Goal: Information Seeking & Learning: Learn about a topic

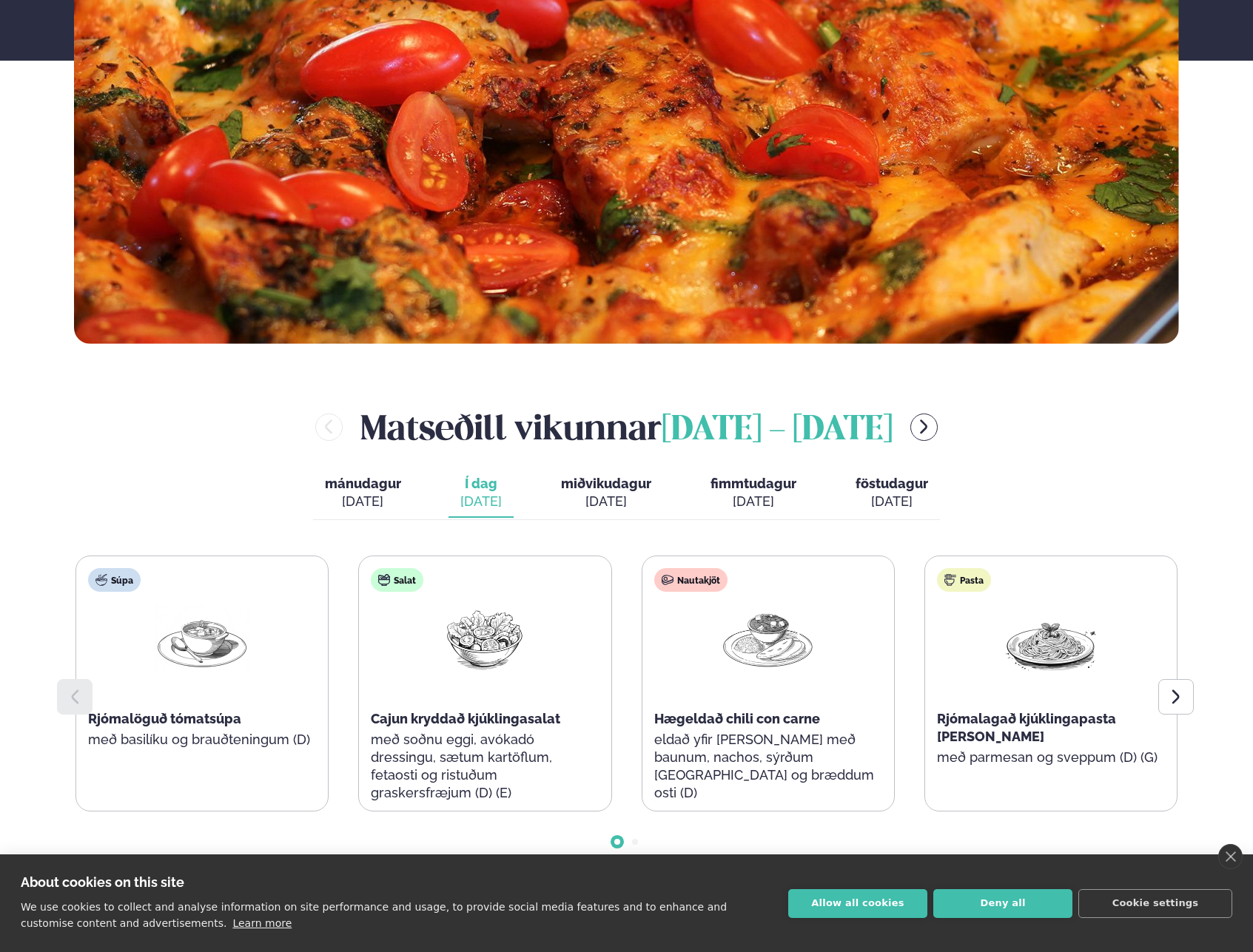
scroll to position [677, 0]
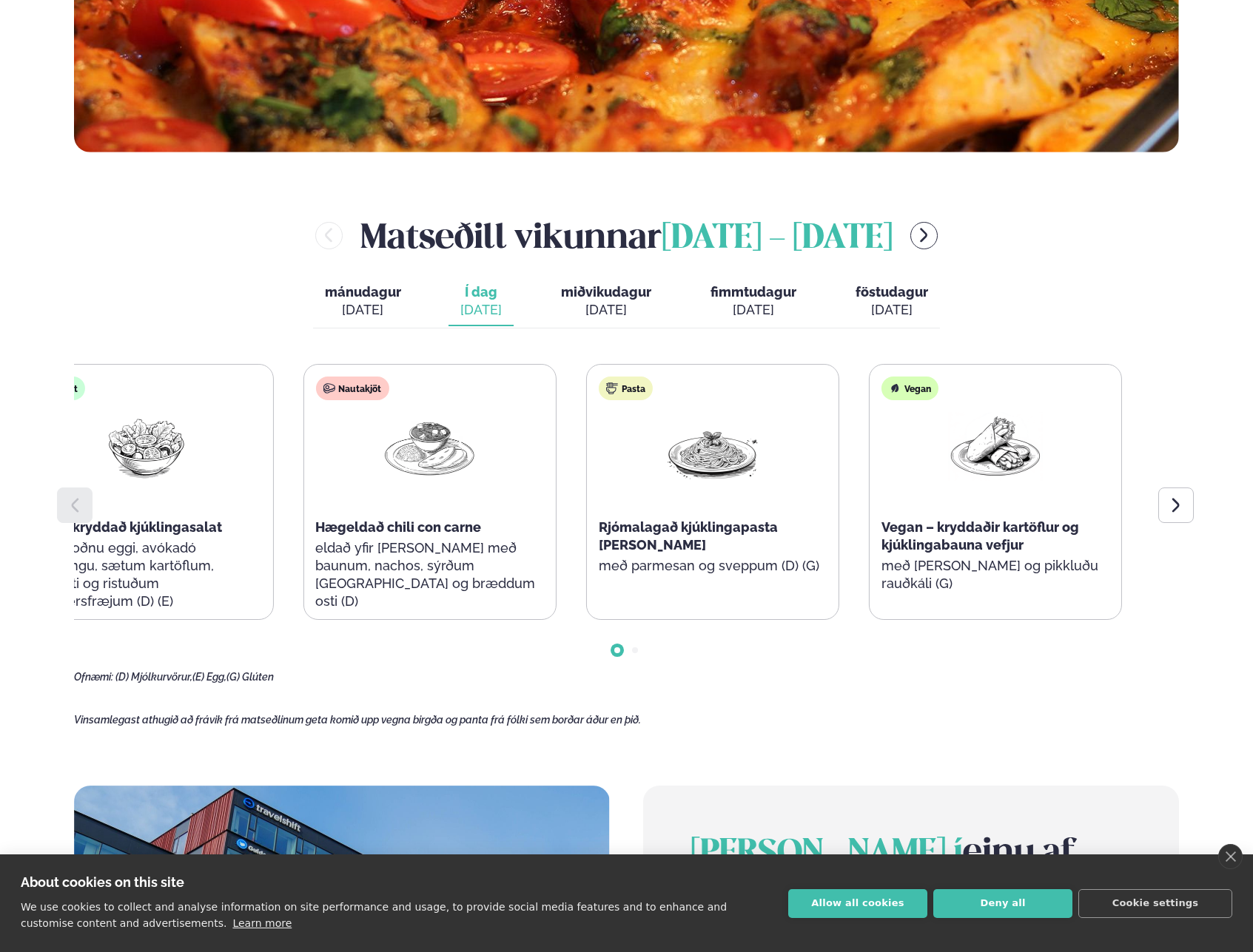
click at [303, 548] on div "Nautakjöt Hægeldað chili con carne eldað yfir [PERSON_NAME] með baunum, nachos,…" at bounding box center [429, 500] width 252 height 272
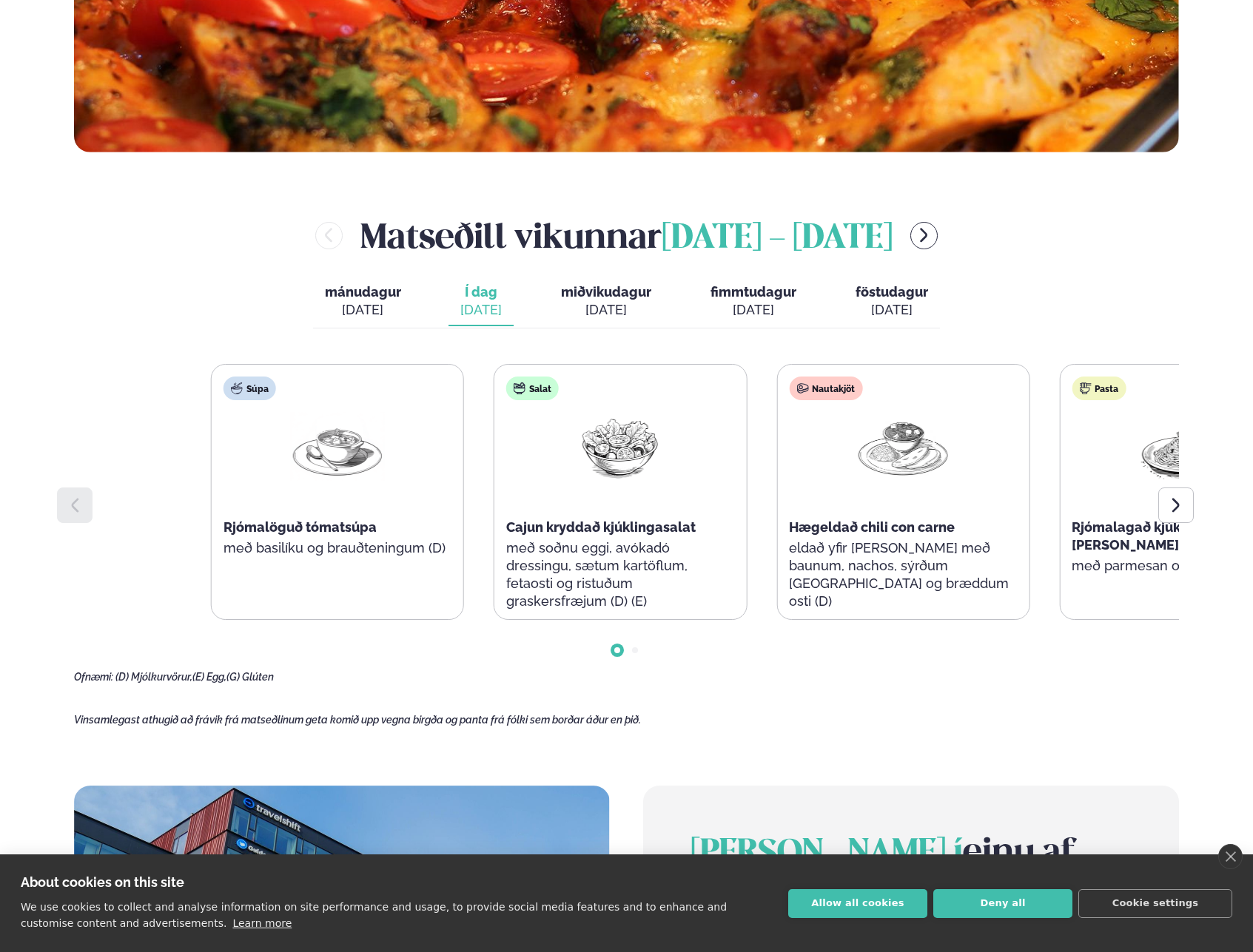
click at [732, 509] on div "Súpa Rjómalöguð tómatsúpa með basilíku og brauðteningum (D) Salat Cajun kryddað…" at bounding box center [761, 492] width 1101 height 256
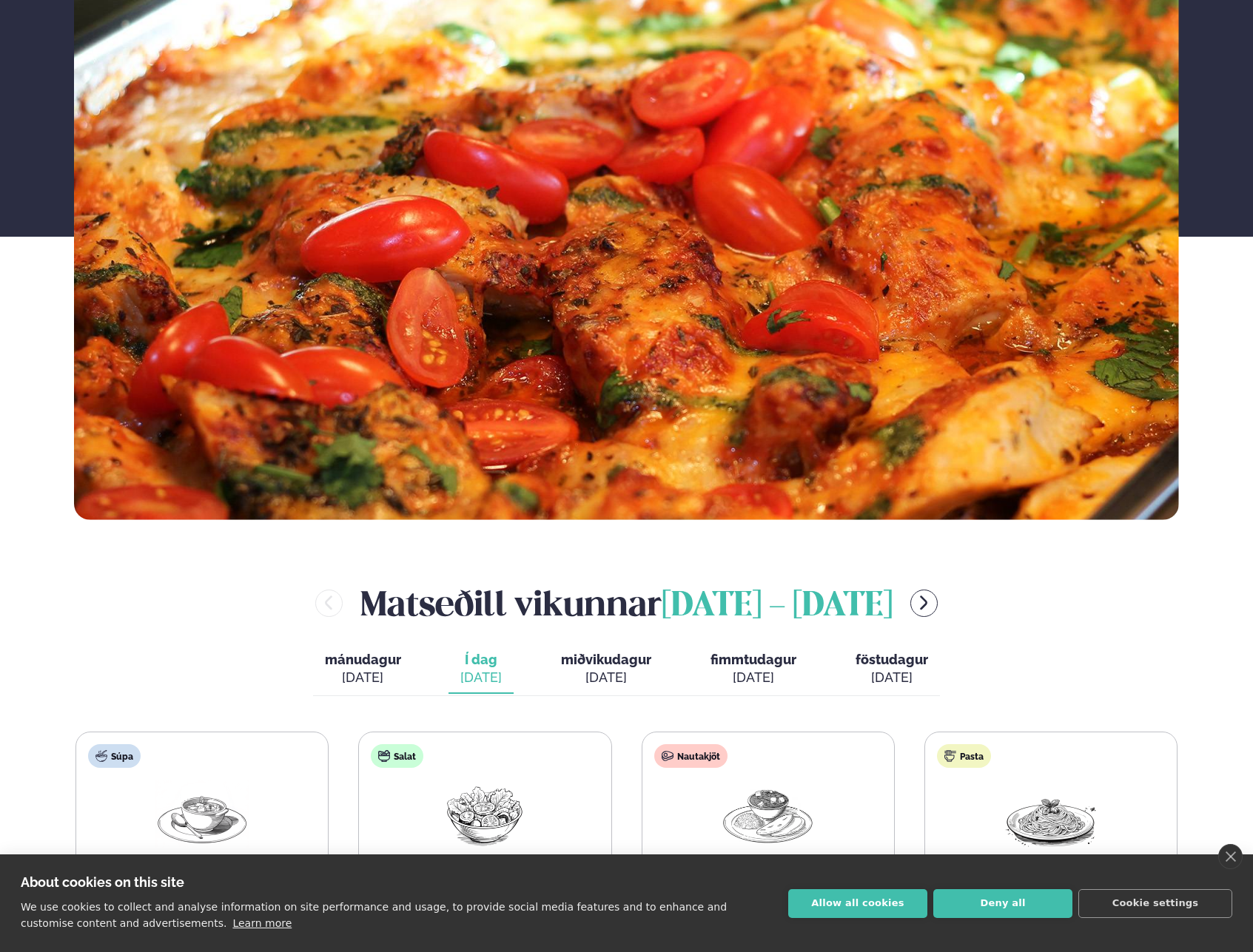
scroll to position [493, 0]
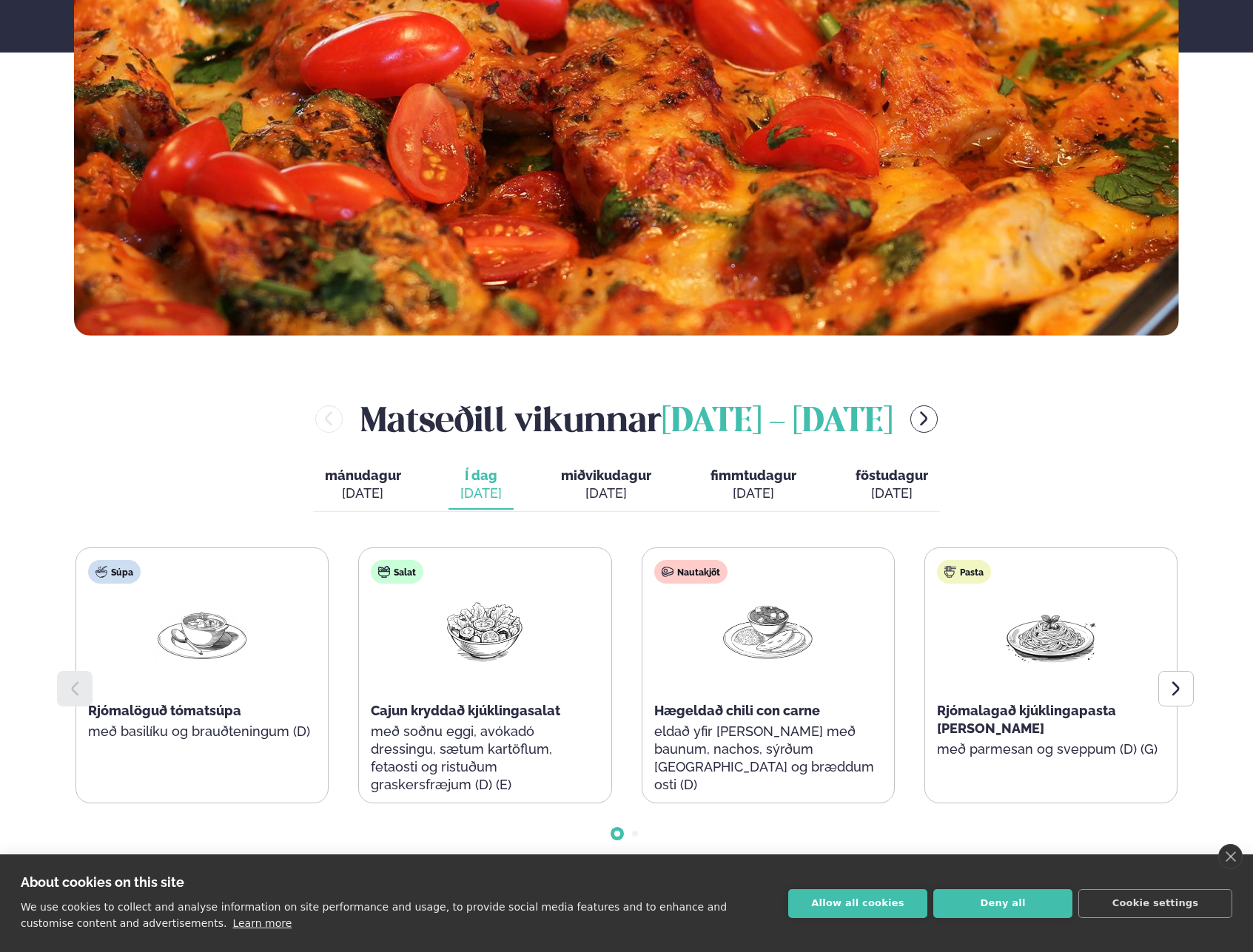
click at [612, 496] on div "[DATE]" at bounding box center [606, 493] width 90 height 18
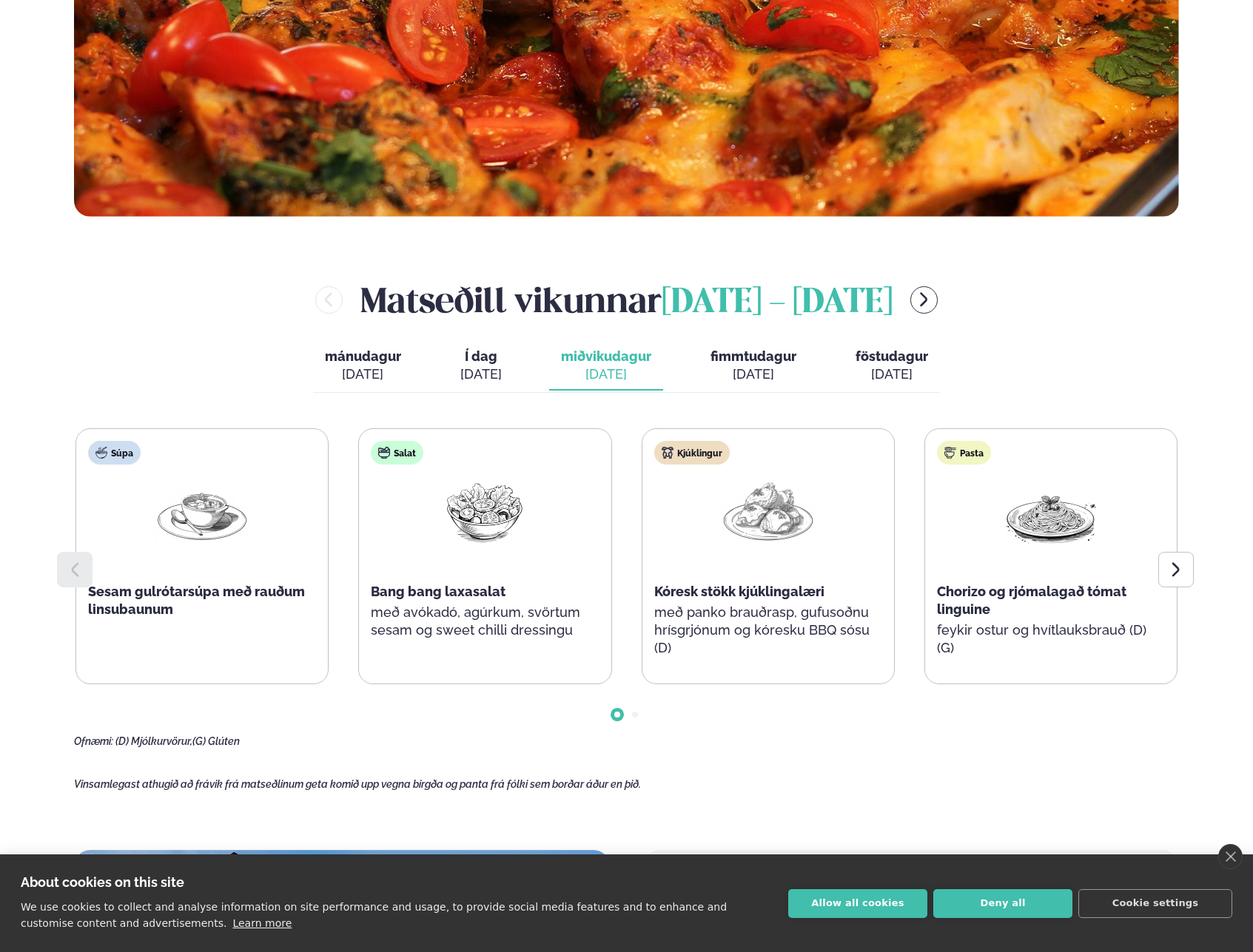
scroll to position [687, 0]
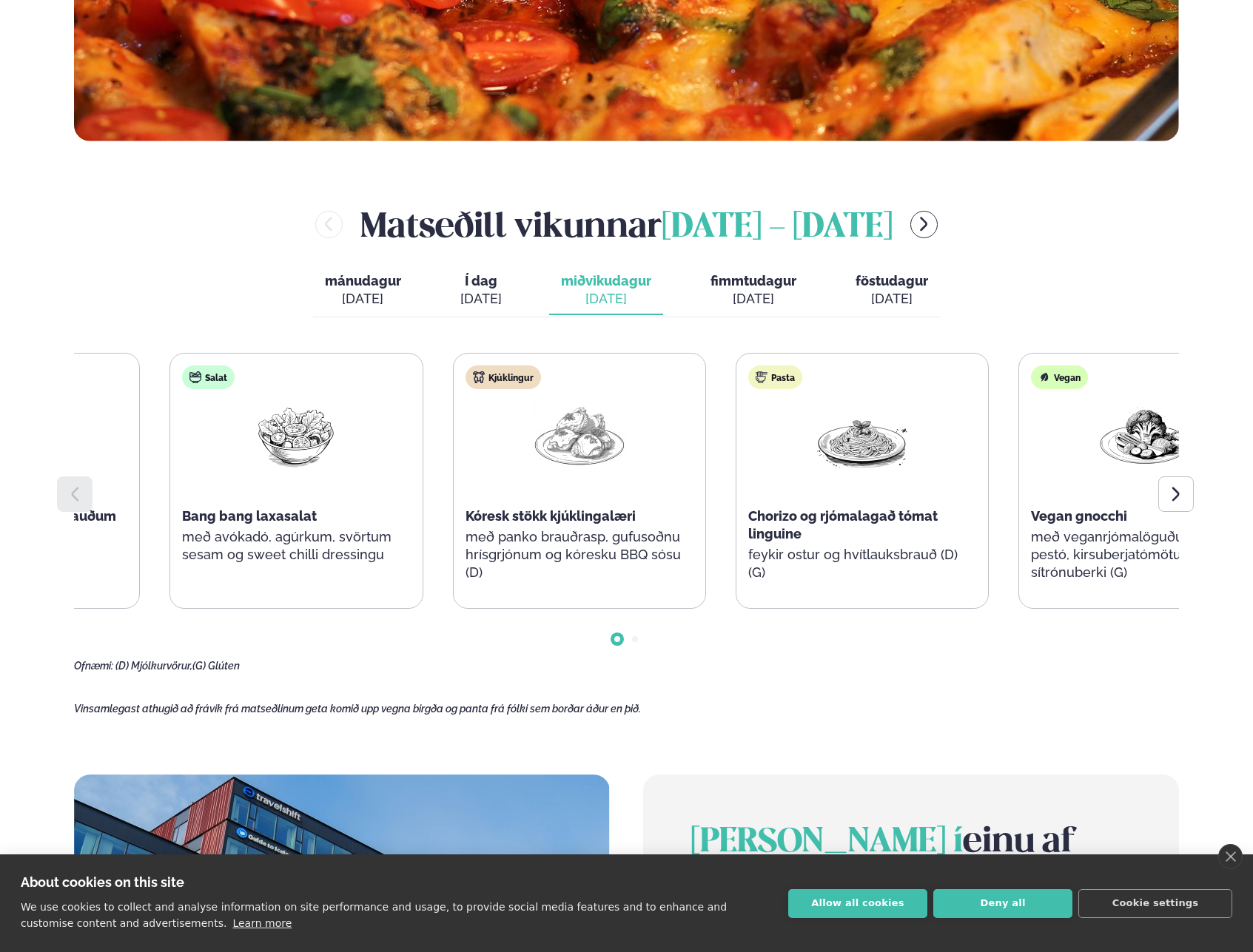
click at [639, 539] on div "Kjúklingur Kóresk stökk kjúklingalæri með panko brauðrasp, gufusoðnu hrísgrjónu…" at bounding box center [579, 481] width 252 height 254
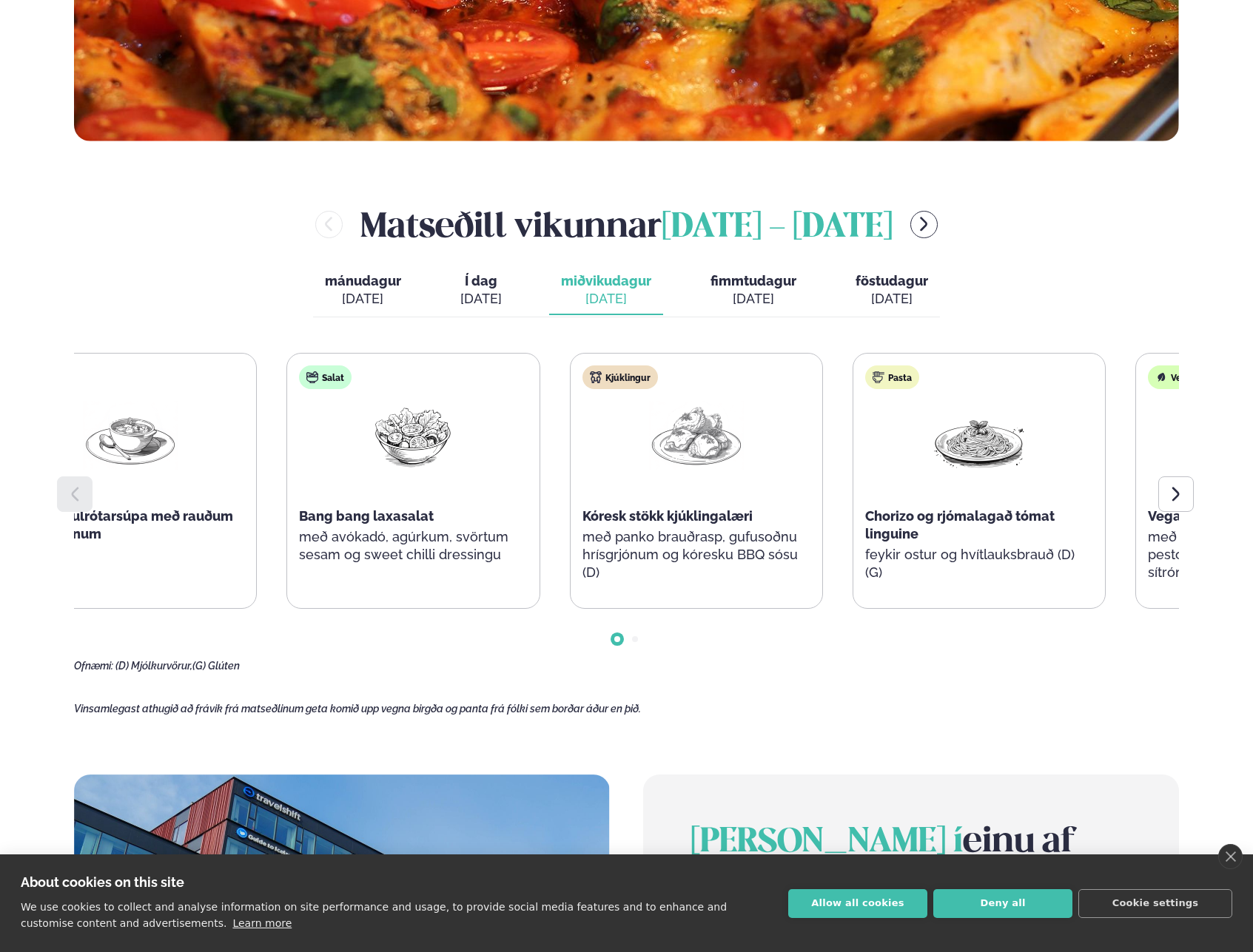
click at [582, 544] on p "með panko brauðrasp, gufusoðnu hrísgrjónum og kóresku BBQ sósu (D)" at bounding box center [696, 554] width 228 height 53
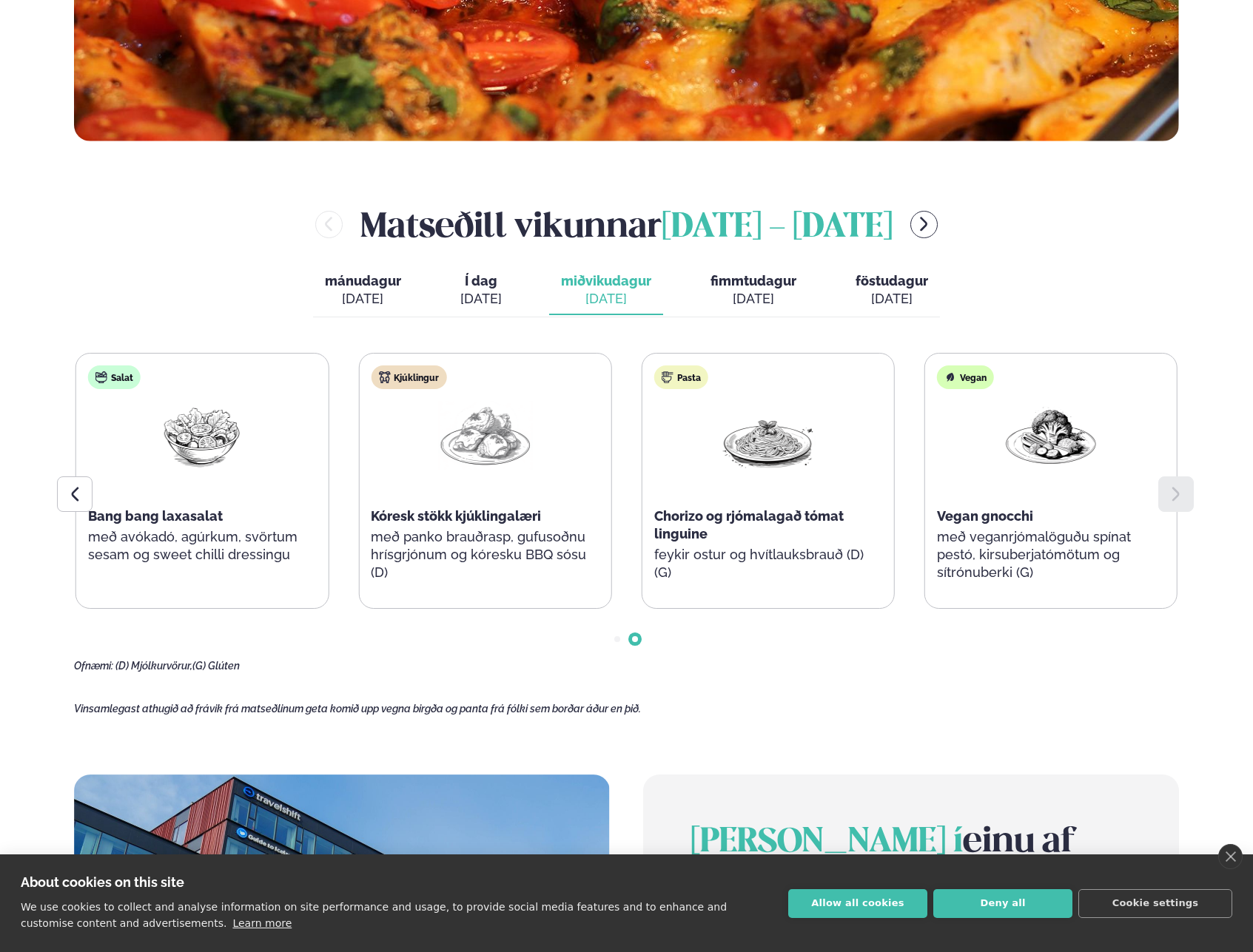
click at [598, 534] on p "með panko brauðrasp, gufusoðnu hrísgrjónum og kóresku BBQ sósu (D)" at bounding box center [485, 554] width 228 height 53
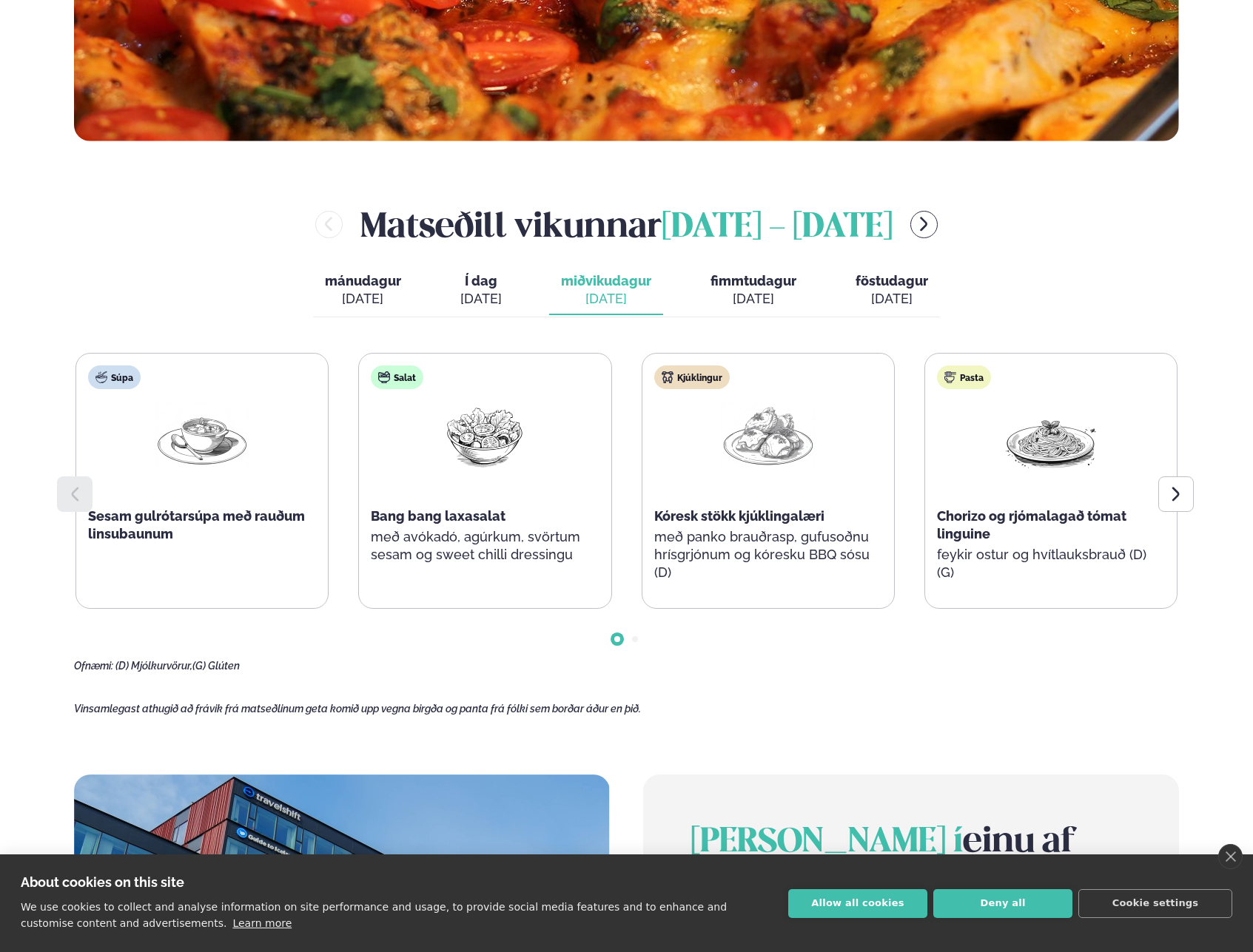
click at [652, 452] on div "Kjúklingur Kóresk stökk kjúklingalæri með panko brauðrasp, gufusoðnu hrísgrjónu…" at bounding box center [768, 481] width 252 height 254
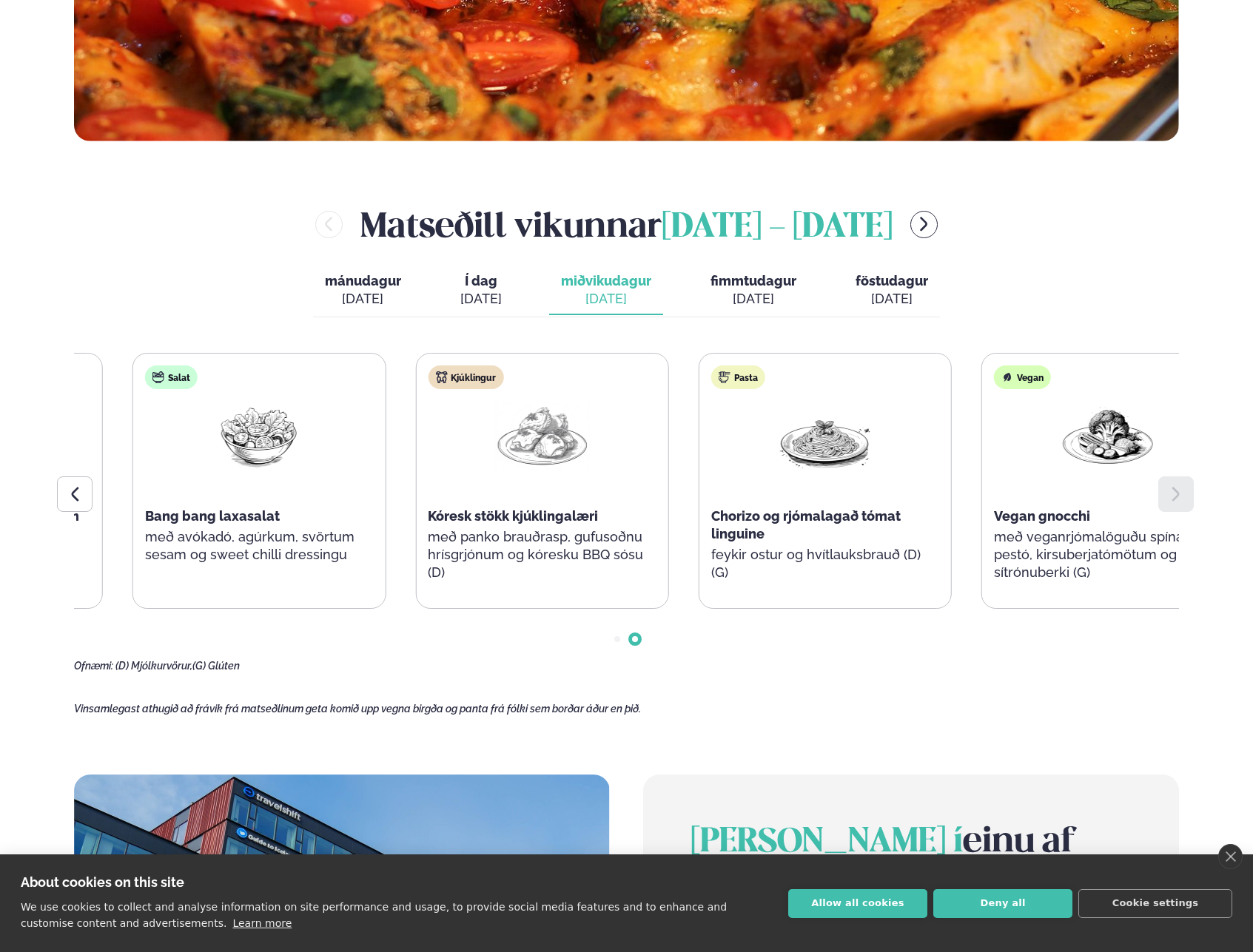
click at [385, 434] on div "Salat Bang bang laxasalat með avókadó, agúrkum, svörtum sesam og sweet chilli d…" at bounding box center [259, 472] width 252 height 237
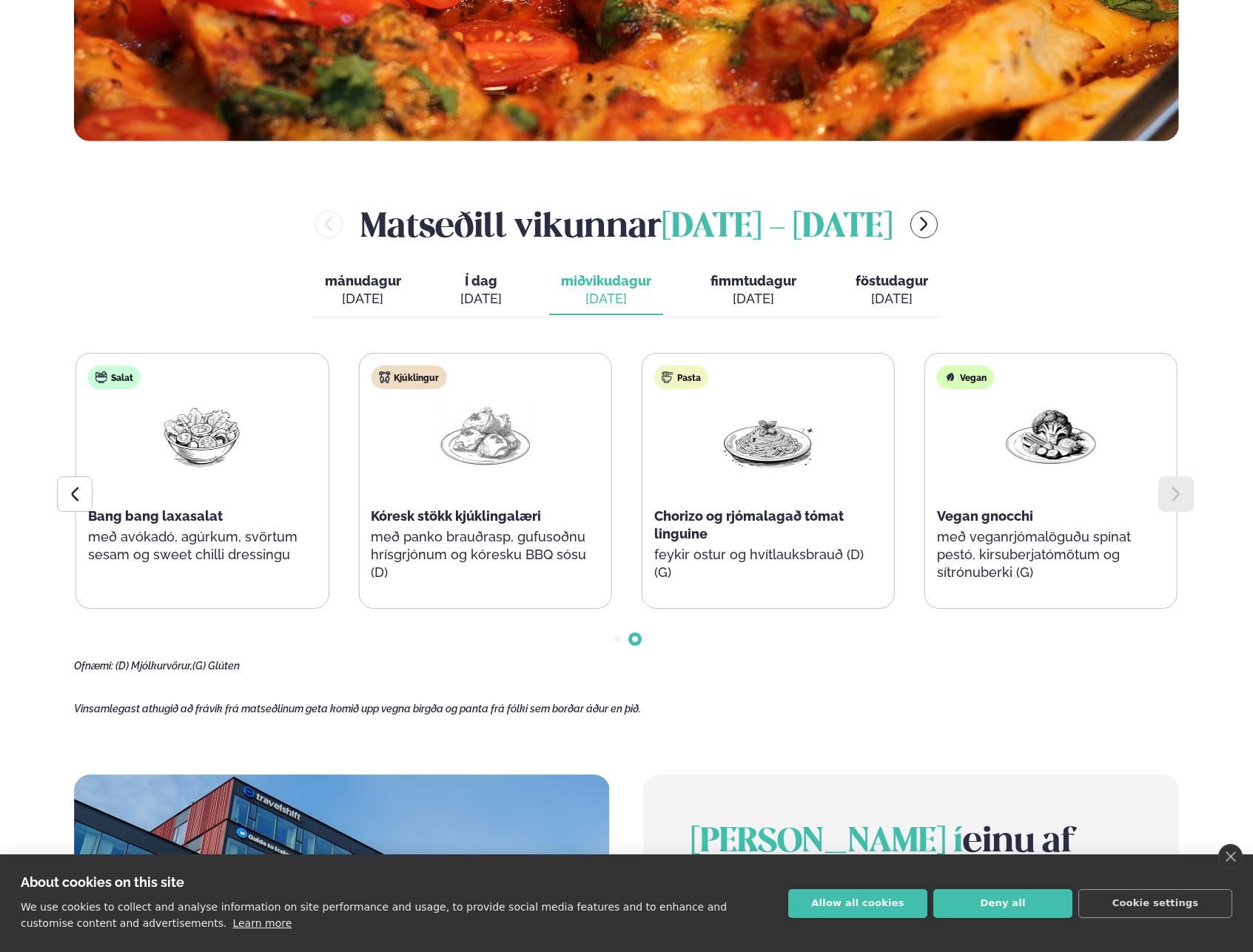
click at [328, 476] on div "Salat Bang bang laxasalat með avókadó, agúrkum, svörtum sesam og sweet chilli d…" at bounding box center [201, 472] width 252 height 237
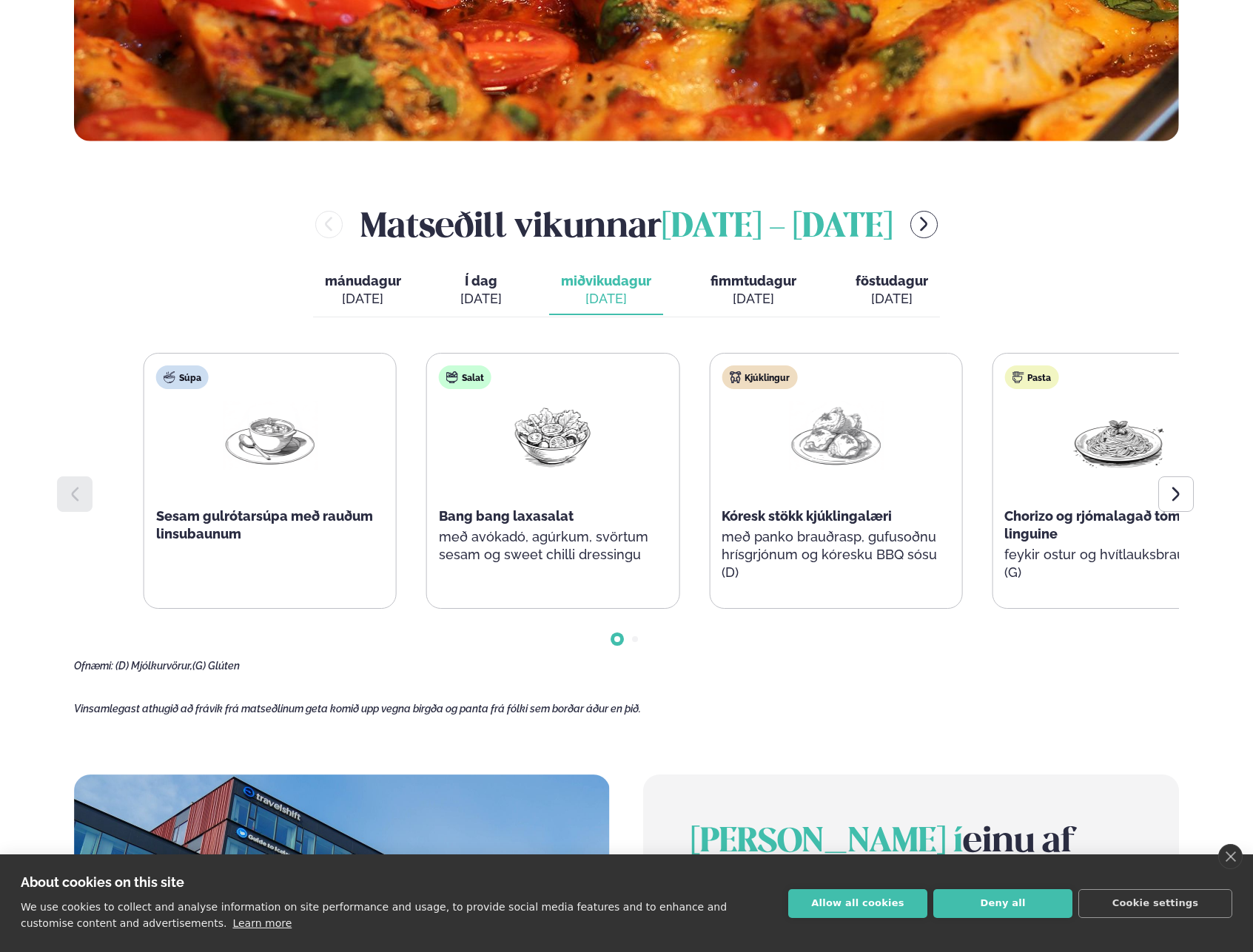
click at [516, 537] on div "Súpa Sesam gulrótarsúpa með rauðum linsubaunum Salat Bang bang laxasalat með av…" at bounding box center [693, 481] width 1101 height 256
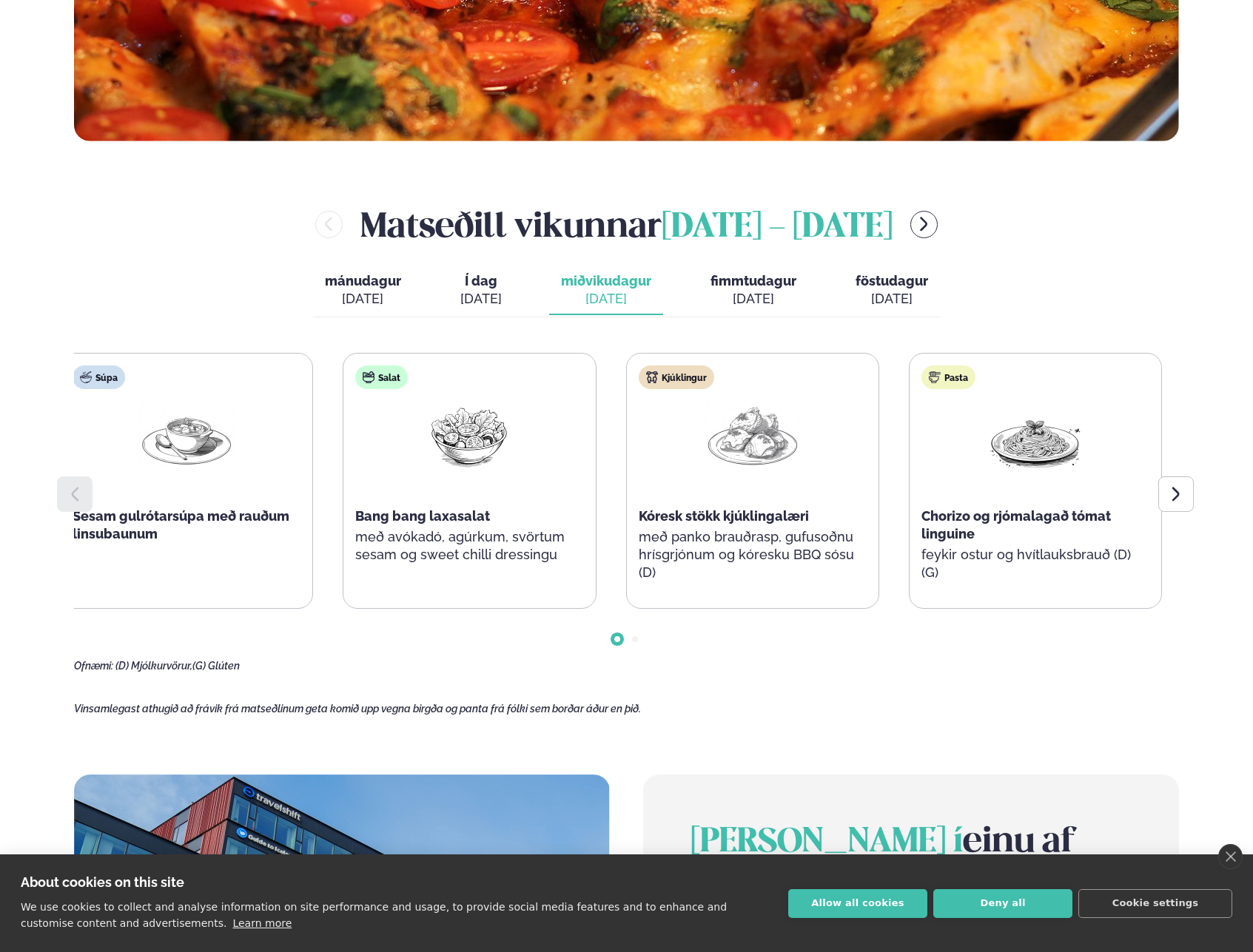
click at [627, 524] on div "Kjúklingur Kóresk stökk kjúklingalæri með panko brauðrasp, gufusoðnu hrísgrjónu…" at bounding box center [752, 481] width 252 height 254
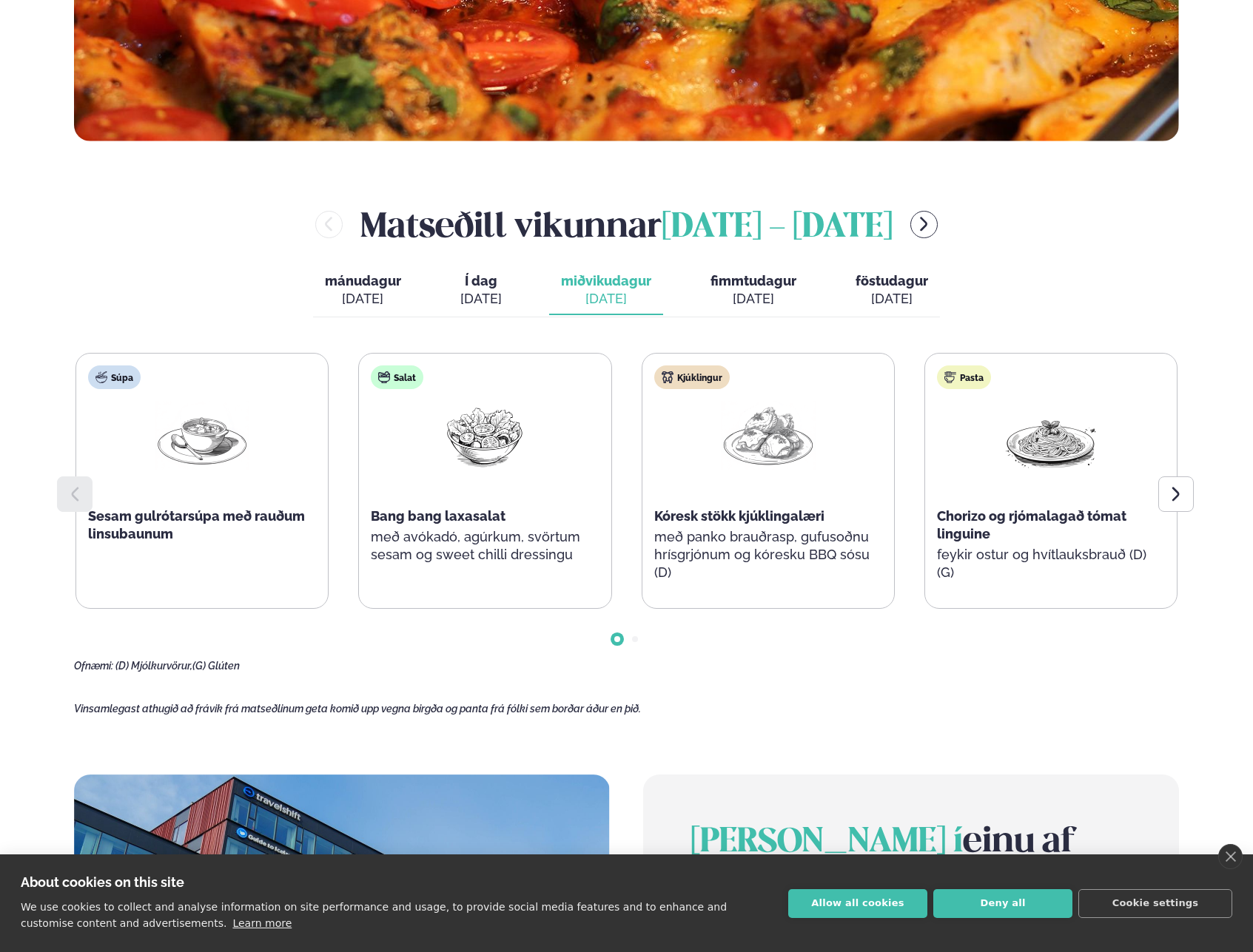
click at [654, 522] on span "Kóresk stökk kjúklingalæri" at bounding box center [739, 516] width 170 height 15
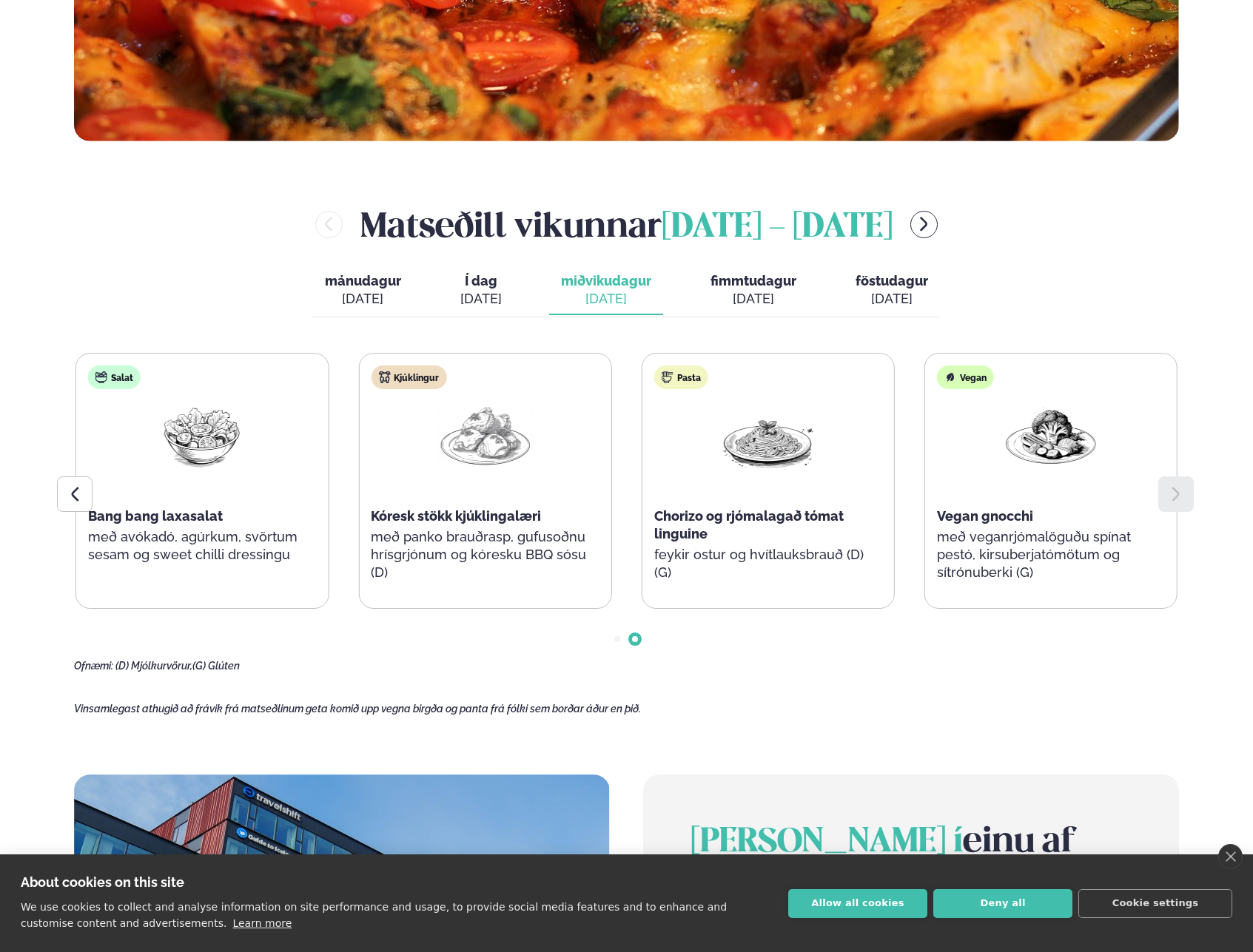
click at [744, 284] on span "fimmtudagur" at bounding box center [753, 281] width 86 height 15
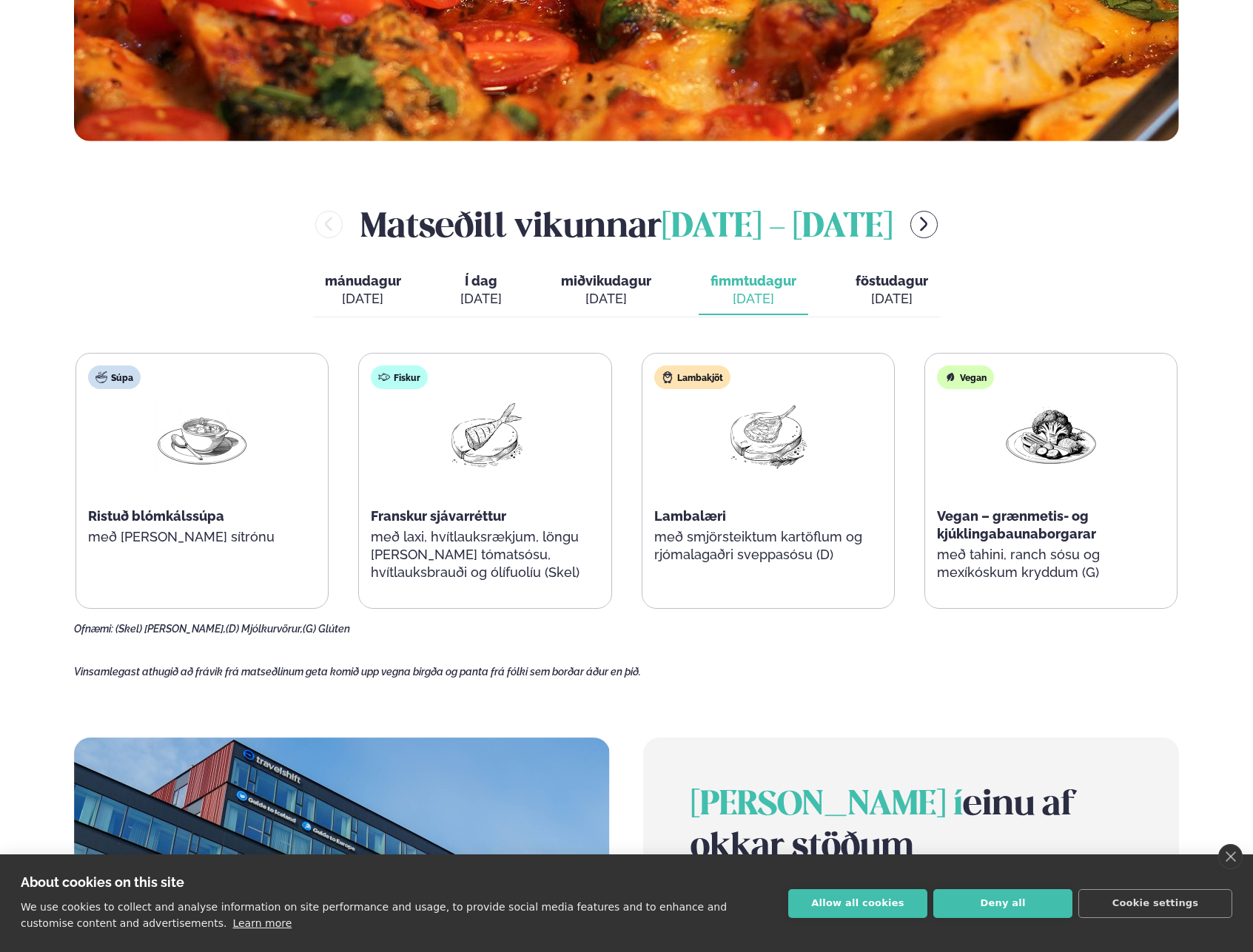
click at [652, 294] on button "miðvikudagur mið. [DATE]" at bounding box center [606, 291] width 114 height 49
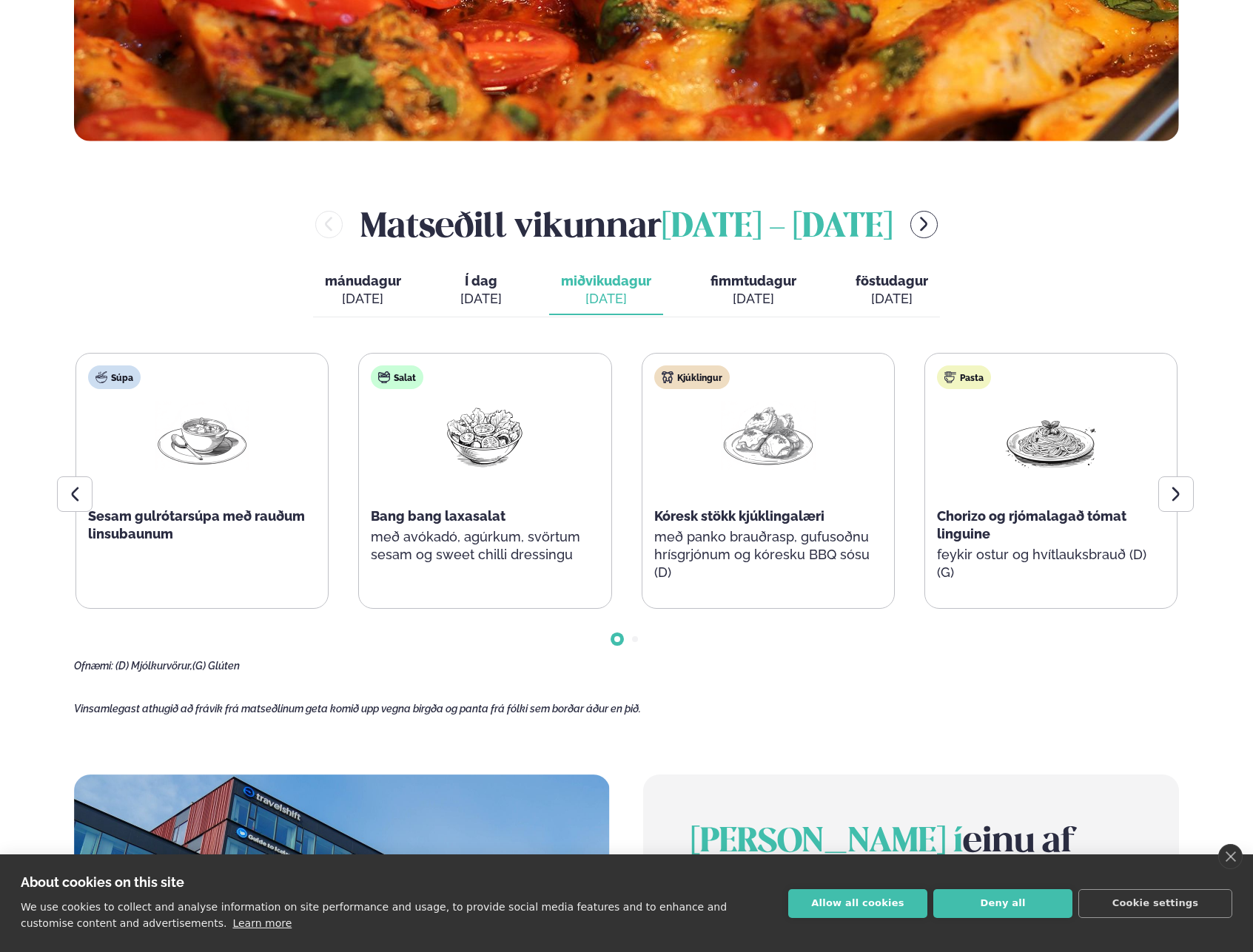
click at [693, 286] on div "mánudagur mán. [DATE] Í dag Í d. [DATE] miðvikudagur mið. [DATE] fimmtudagur fi…" at bounding box center [626, 291] width 627 height 51
click at [640, 288] on span "miðvikudagur" at bounding box center [606, 281] width 90 height 15
click at [741, 284] on span "fimmtudagur" at bounding box center [753, 281] width 86 height 15
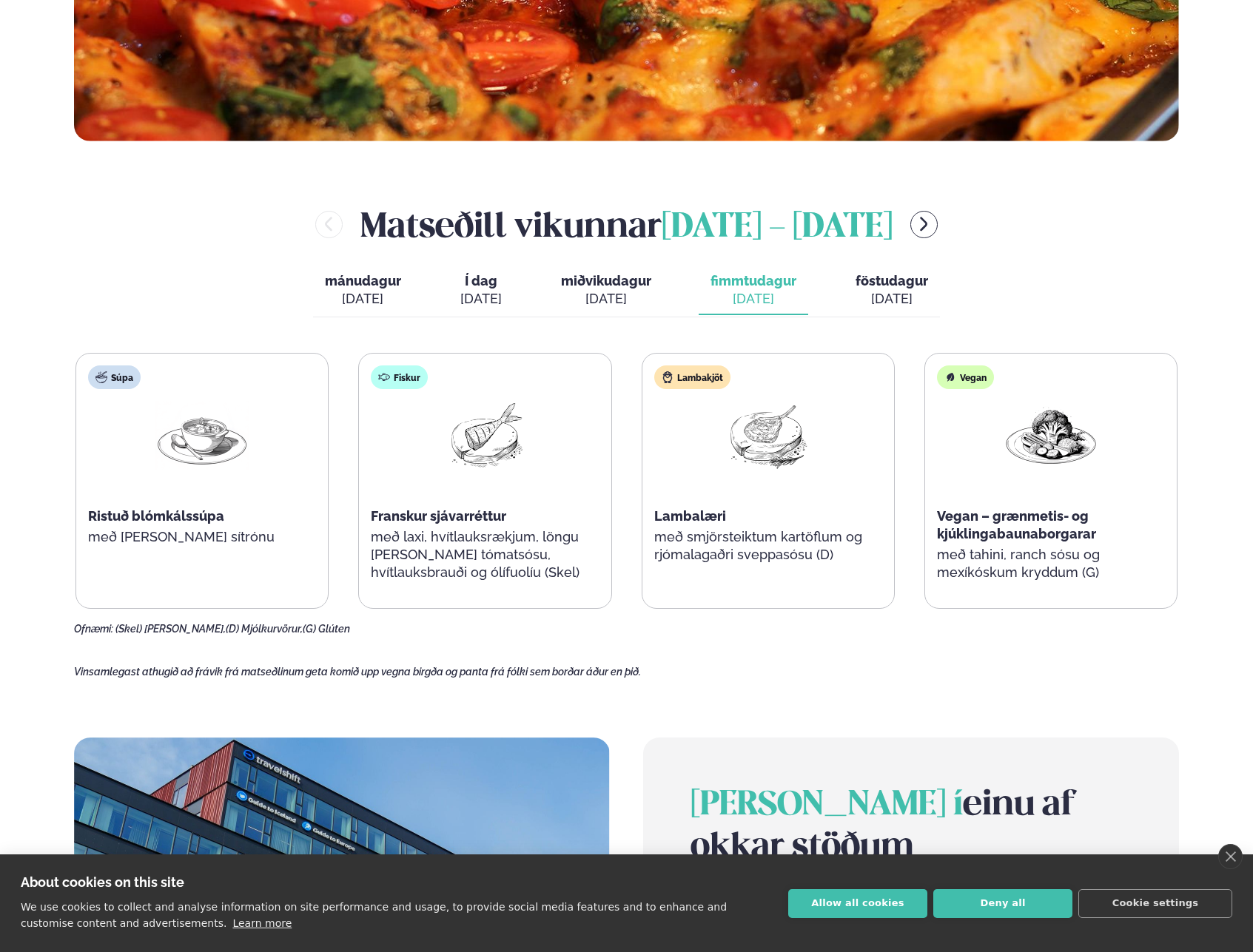
click at [843, 265] on div "[PERSON_NAME] [DATE] - [DATE] [PERSON_NAME]. [DATE] Í dag Í d. [DATE] miðvikuda…" at bounding box center [626, 418] width 1105 height 435
click at [886, 310] on button "föstudagur fös. [DATE]" at bounding box center [892, 291] width 96 height 49
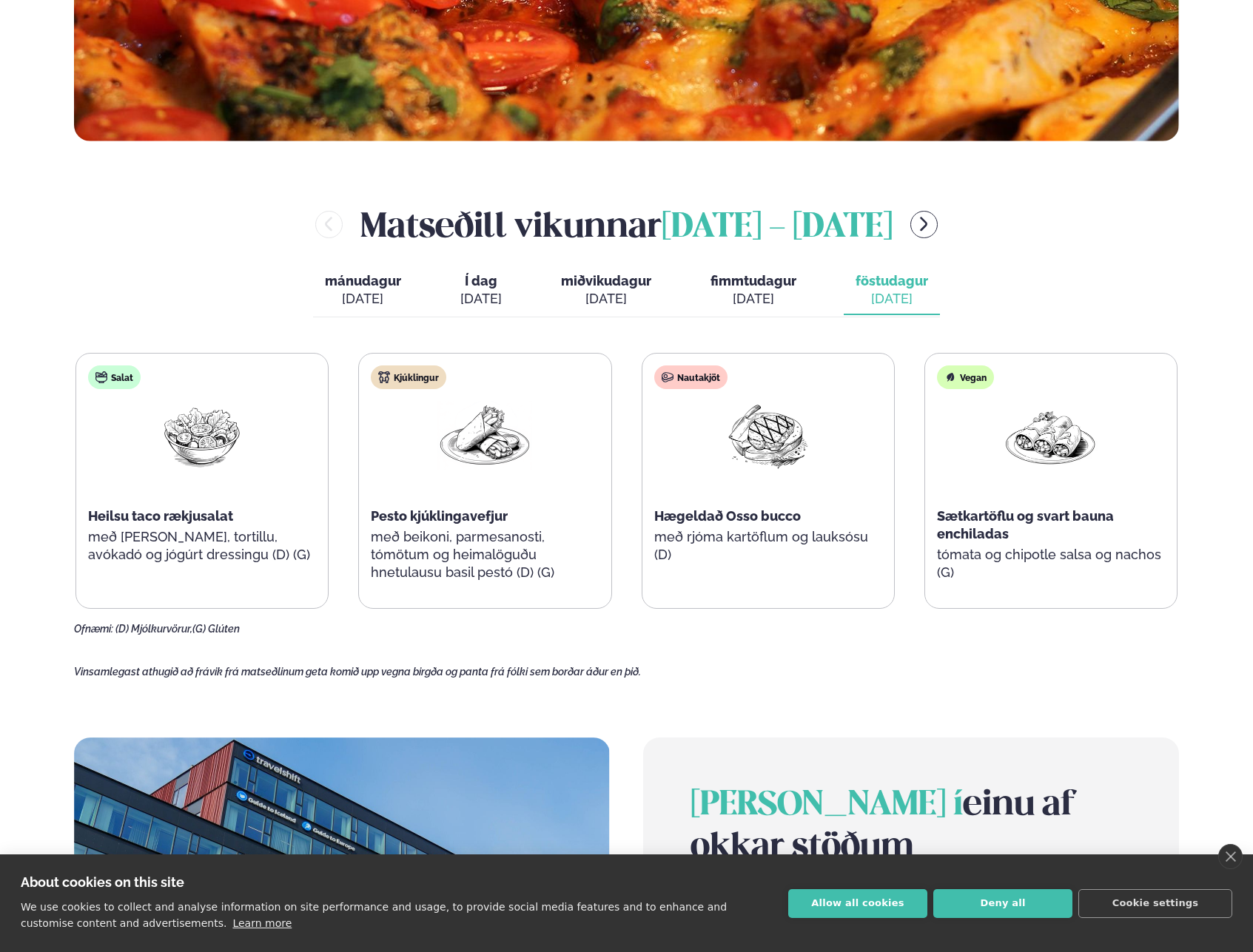
click at [751, 311] on button "fimmtudagur fim. [DATE]" at bounding box center [753, 291] width 110 height 49
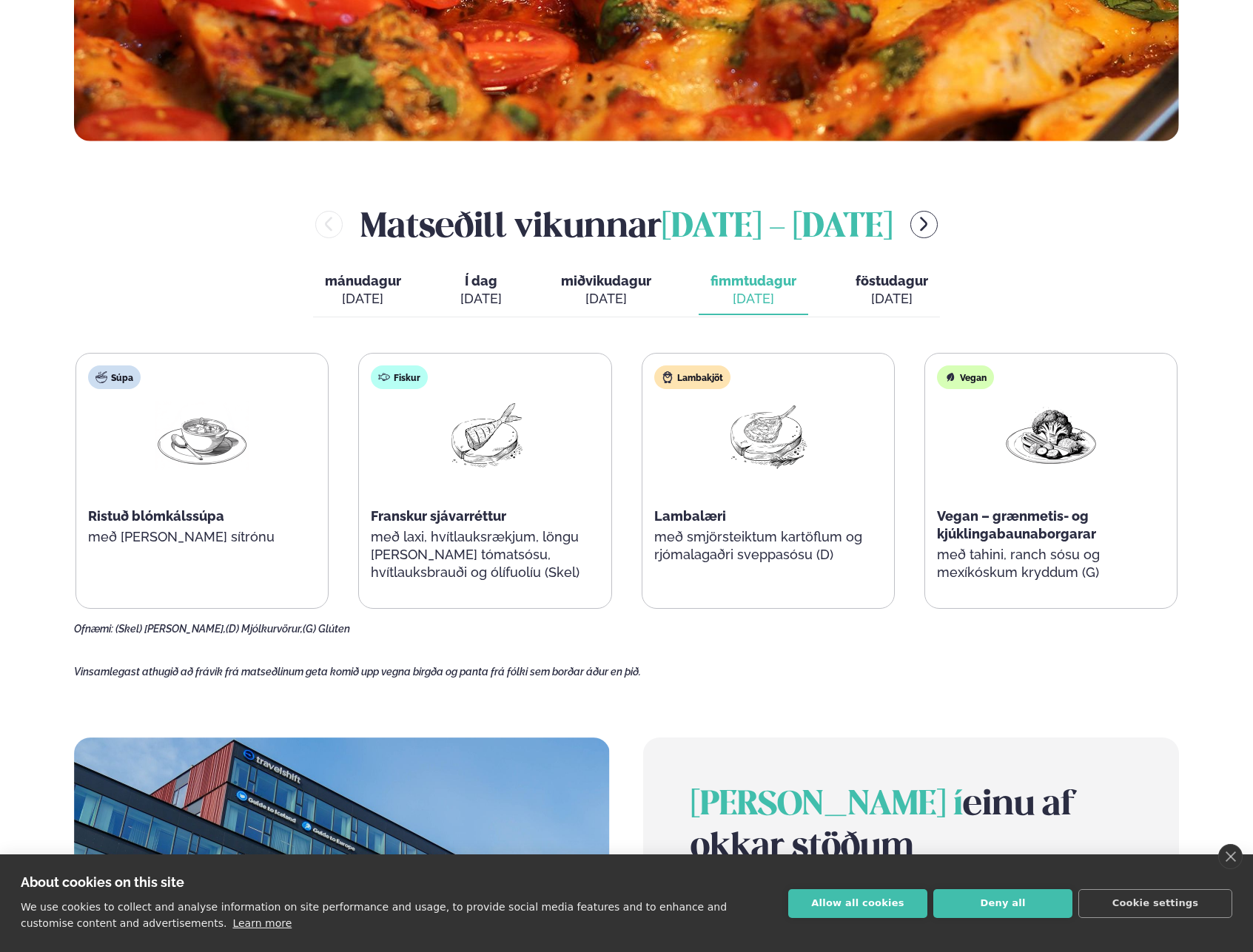
click at [660, 302] on button "miðvikudagur mið. [DATE]" at bounding box center [606, 291] width 114 height 49
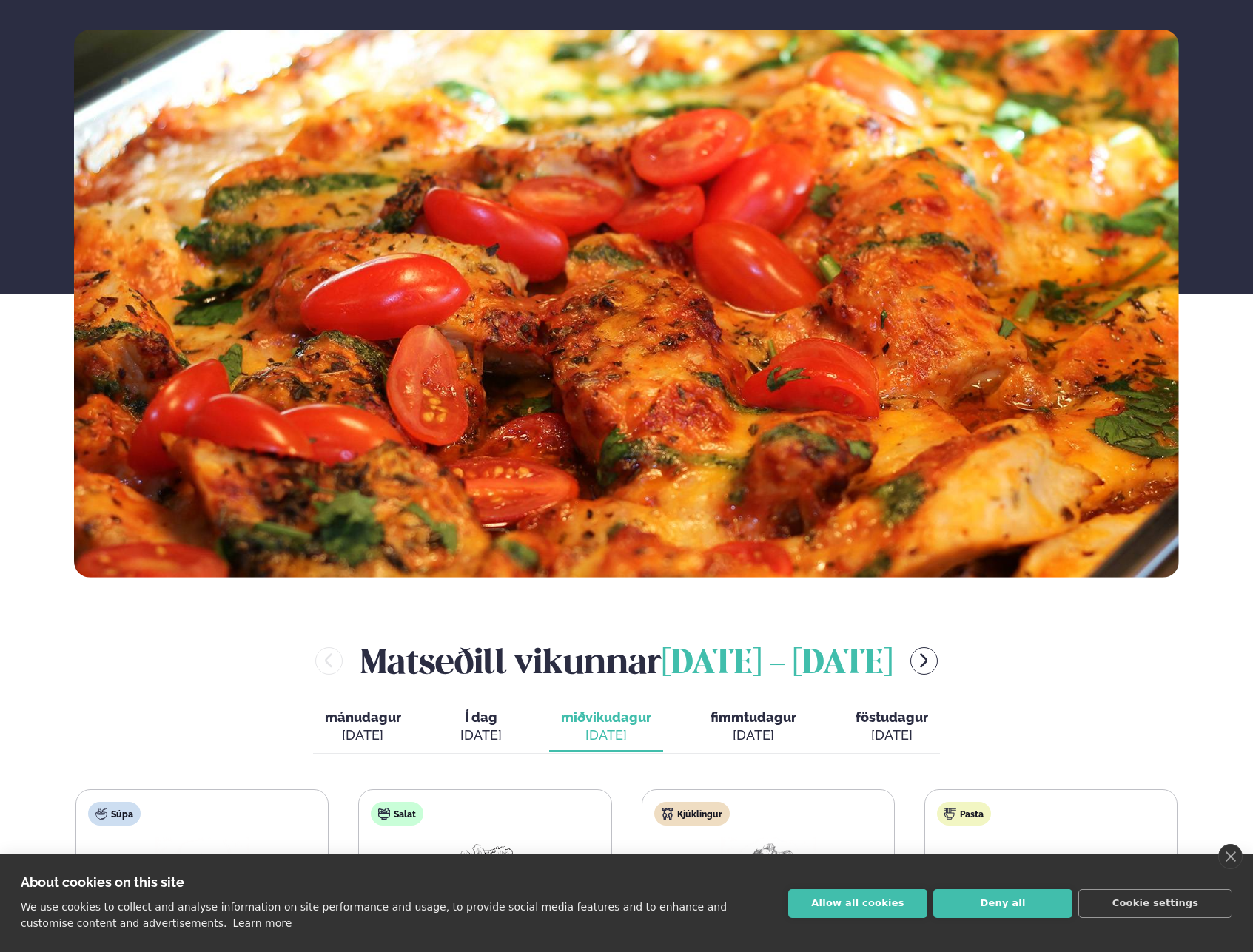
scroll to position [0, 0]
